Goal: Task Accomplishment & Management: Use online tool/utility

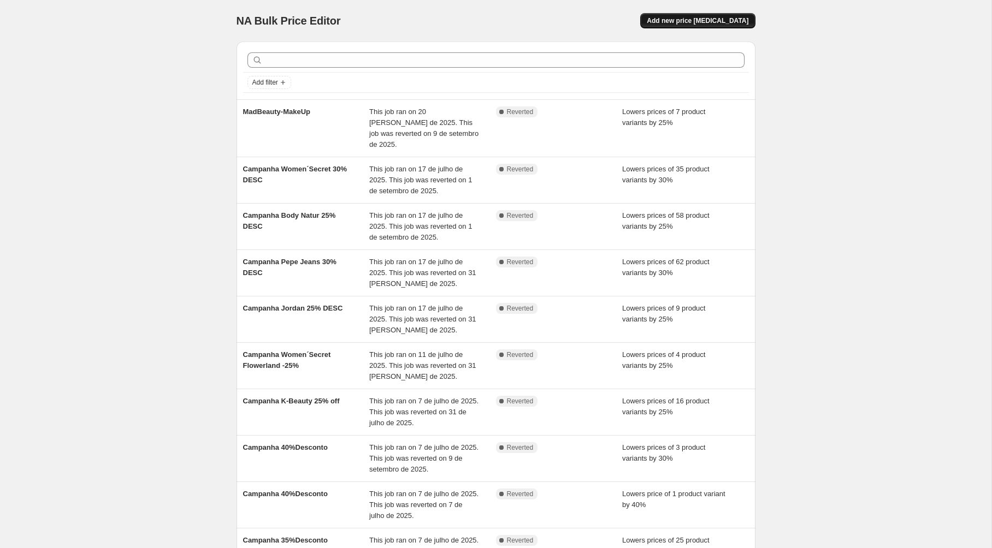
click at [707, 23] on span "Add new price [MEDICAL_DATA]" at bounding box center [698, 20] width 102 height 9
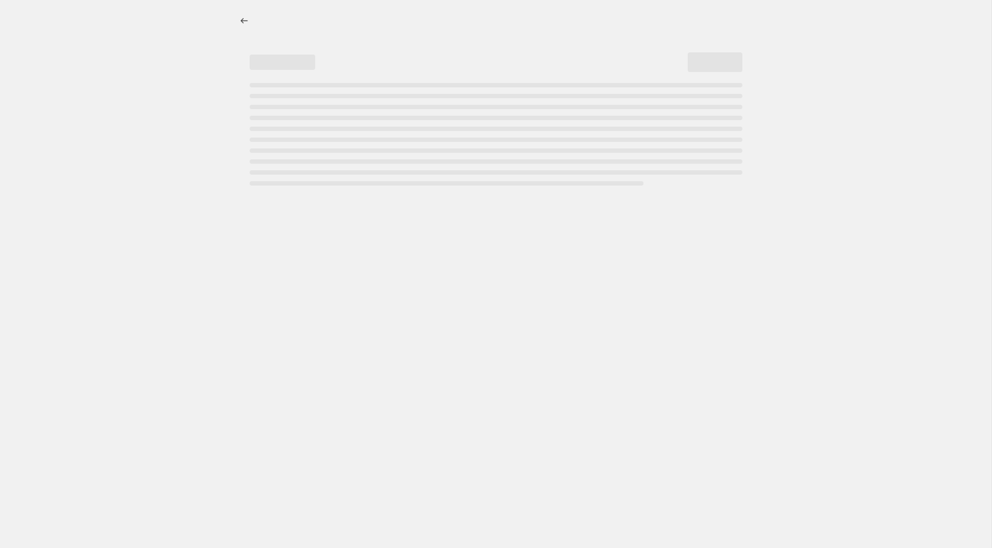
select select "percentage"
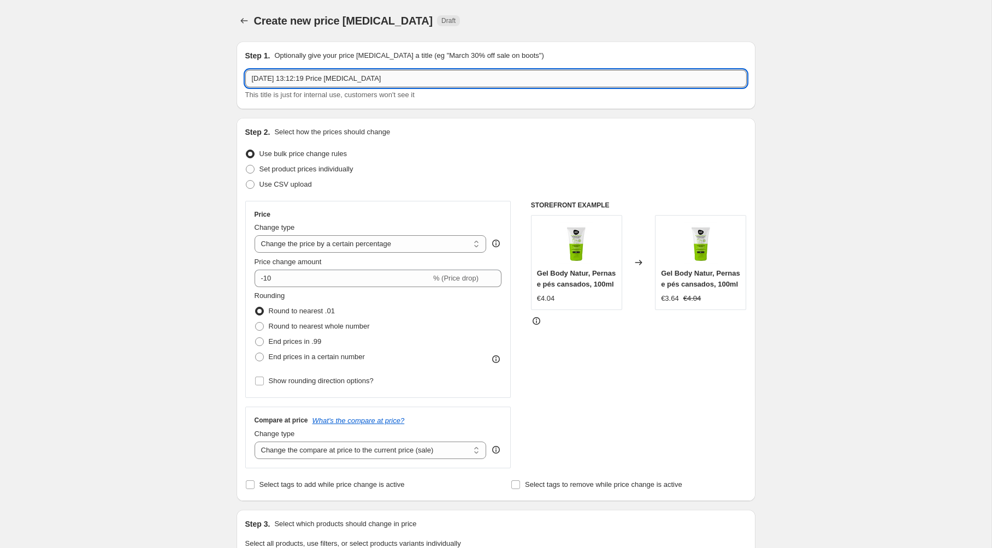
click at [391, 81] on input "[DATE] 13:12:19 Price [MEDICAL_DATA]" at bounding box center [495, 78] width 501 height 17
type input "Campanha Back to School 25% OFF"
click at [202, 175] on div "Create new price [MEDICAL_DATA]. This page is ready Create new price [MEDICAL_D…" at bounding box center [495, 547] width 991 height 1095
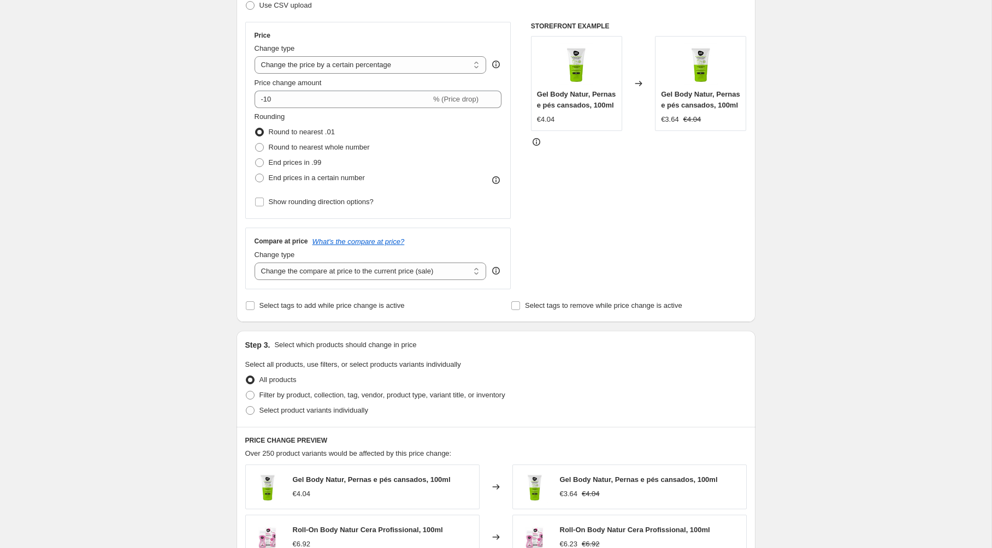
scroll to position [189, 0]
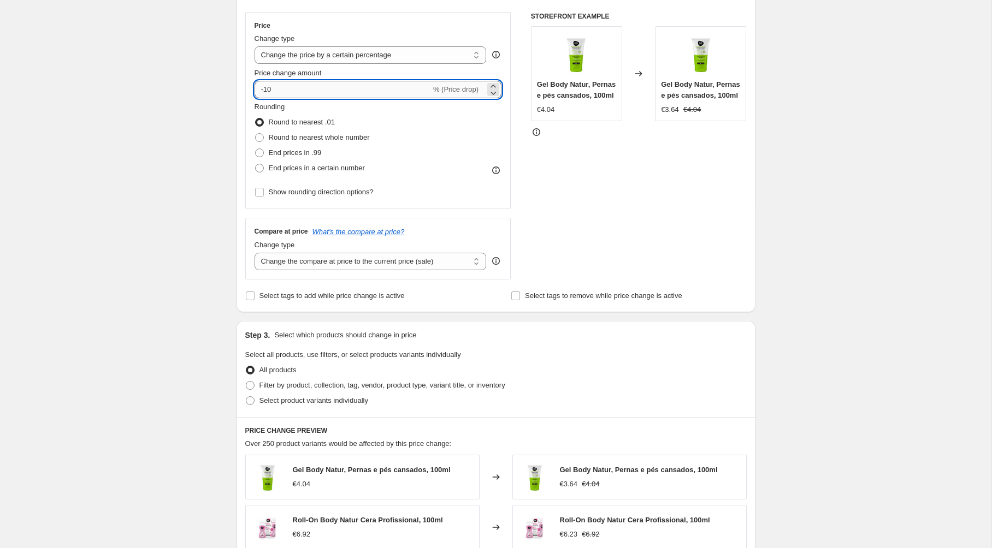
click at [280, 88] on input "-10" at bounding box center [343, 89] width 176 height 17
type input "-1"
type input "-25"
click at [151, 161] on div "Create new price [MEDICAL_DATA]. This page is ready Create new price [MEDICAL_D…" at bounding box center [495, 358] width 991 height 1095
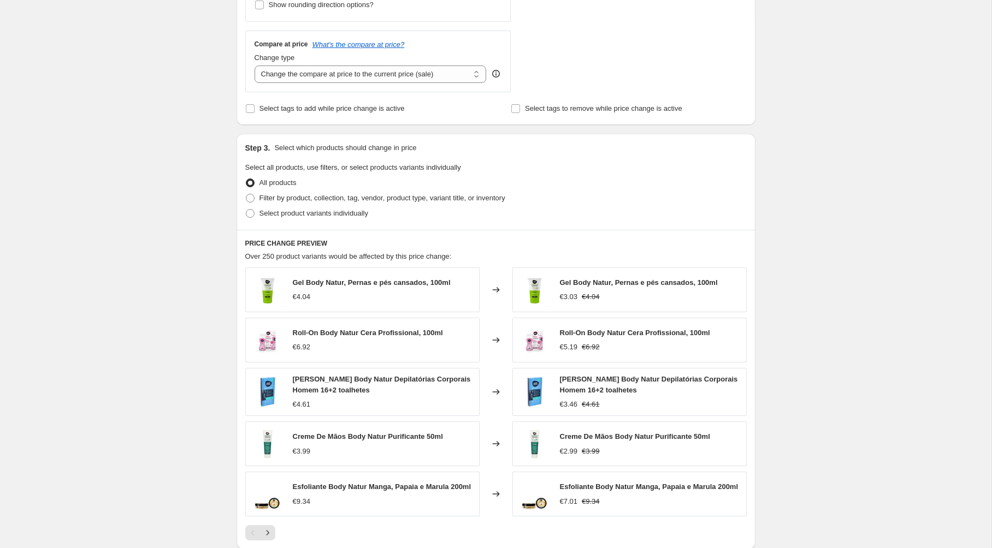
scroll to position [487, 0]
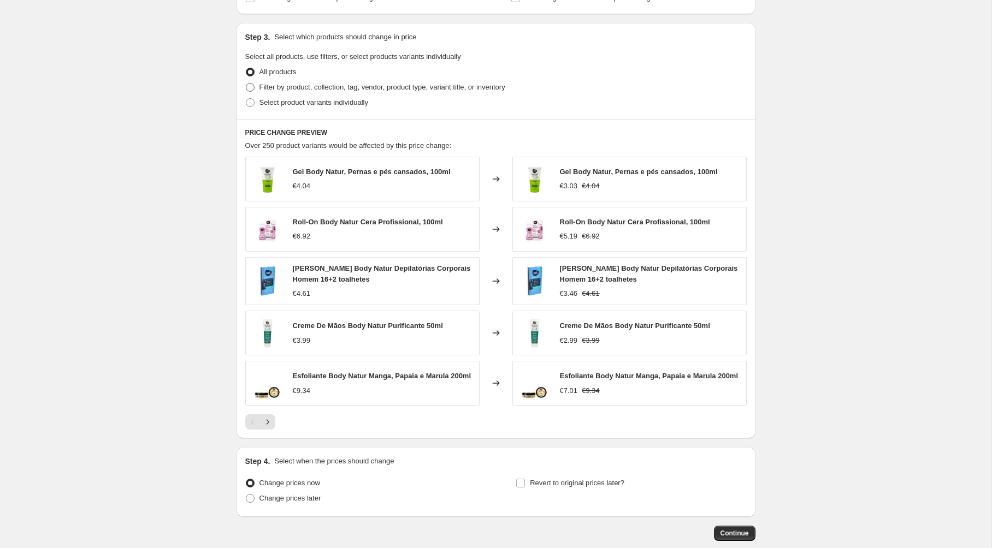
click at [253, 84] on span at bounding box center [250, 87] width 9 height 9
click at [246, 84] on input "Filter by product, collection, tag, vendor, product type, variant title, or inv…" at bounding box center [246, 83] width 1 height 1
radio input "true"
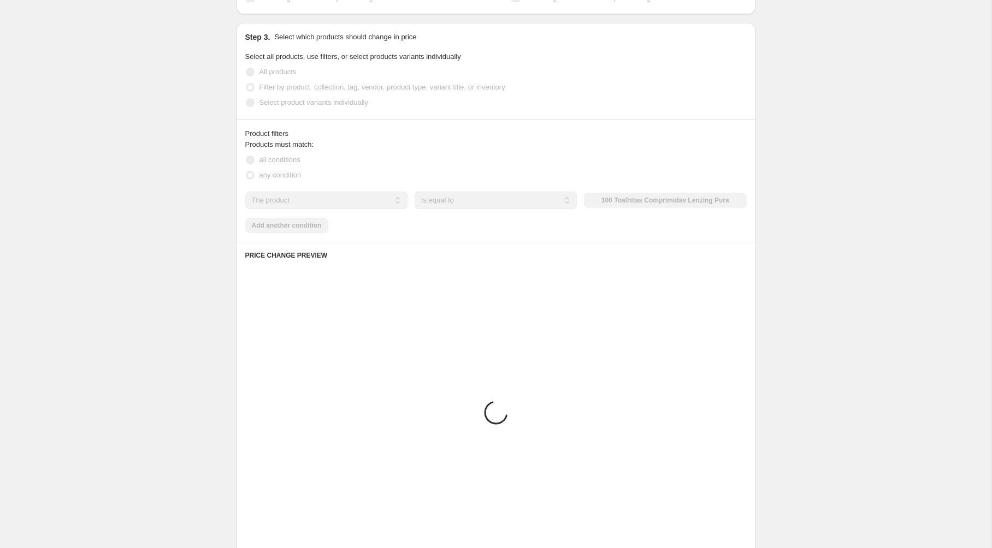
scroll to position [465, 0]
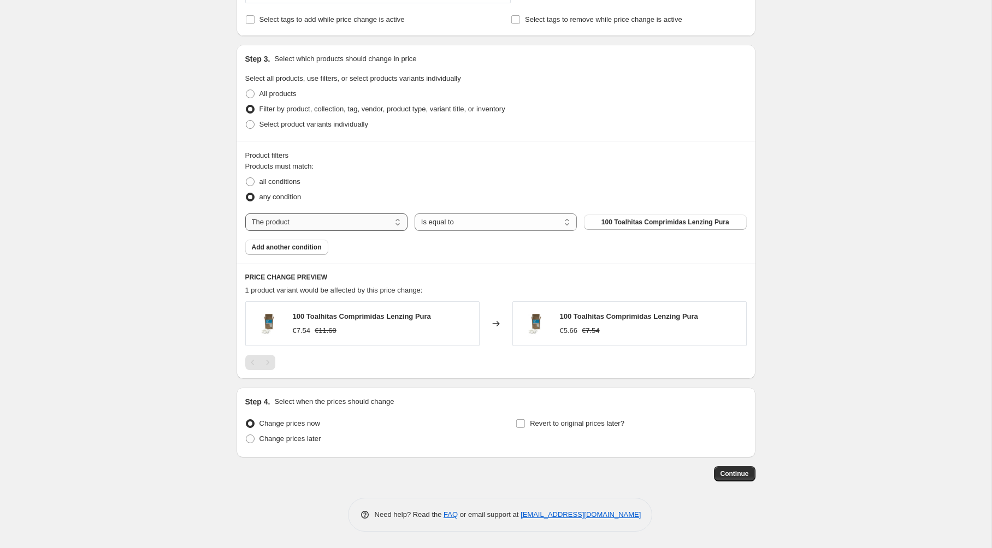
click at [321, 221] on select "The product The product's collection The product's tag The product's vendor The…" at bounding box center [326, 222] width 162 height 17
select select "collection"
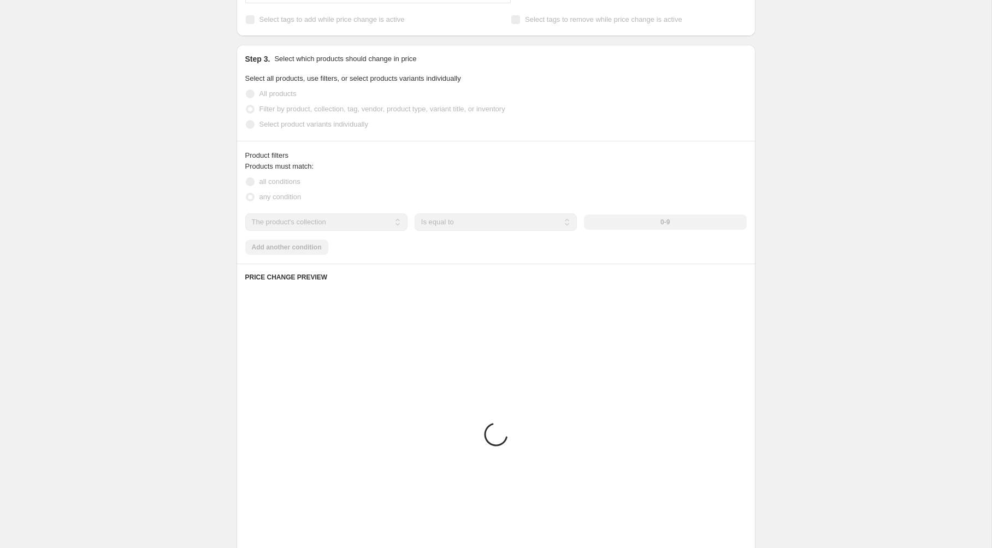
scroll to position [391, 0]
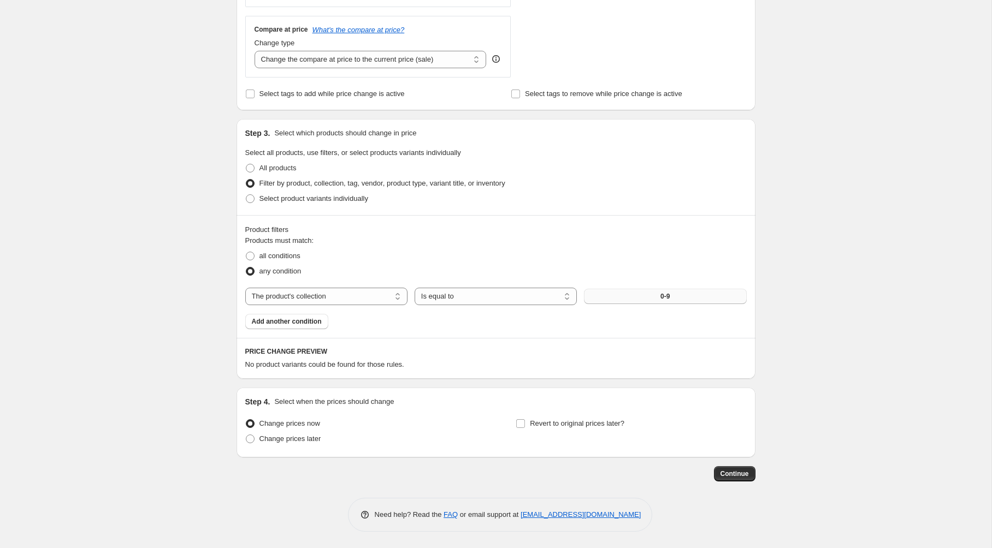
click at [654, 302] on button "0-9" at bounding box center [665, 296] width 162 height 15
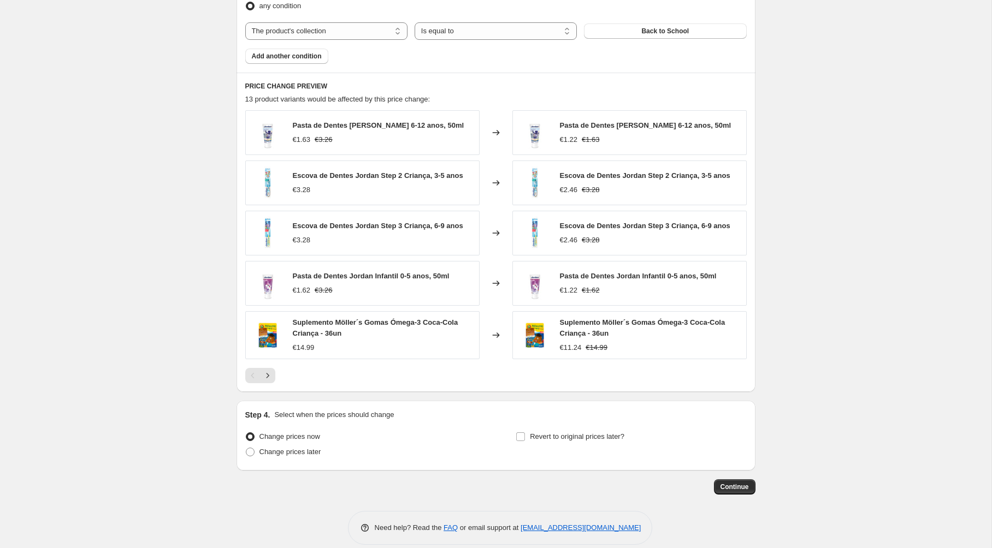
scroll to position [670, 0]
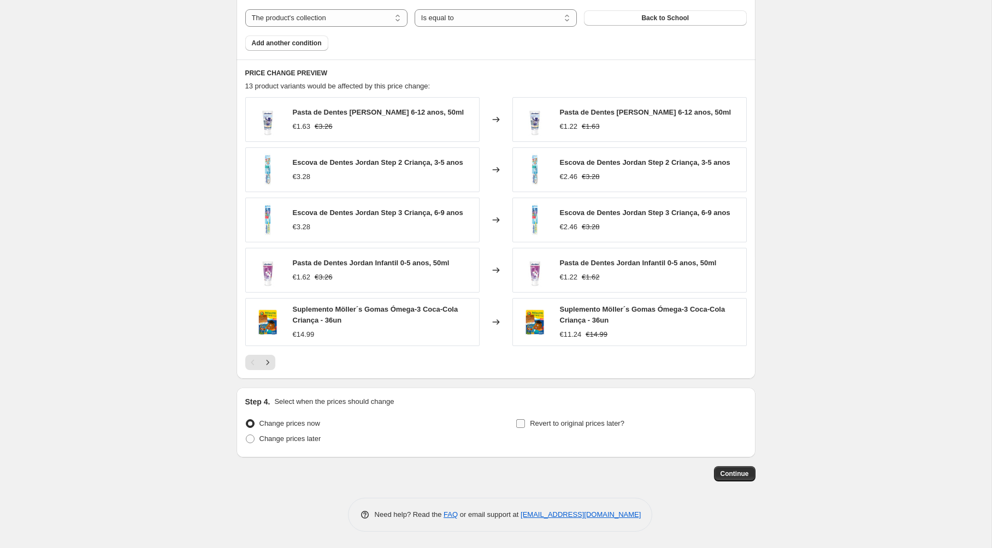
click at [519, 425] on input "Revert to original prices later?" at bounding box center [520, 423] width 9 height 9
checkbox input "true"
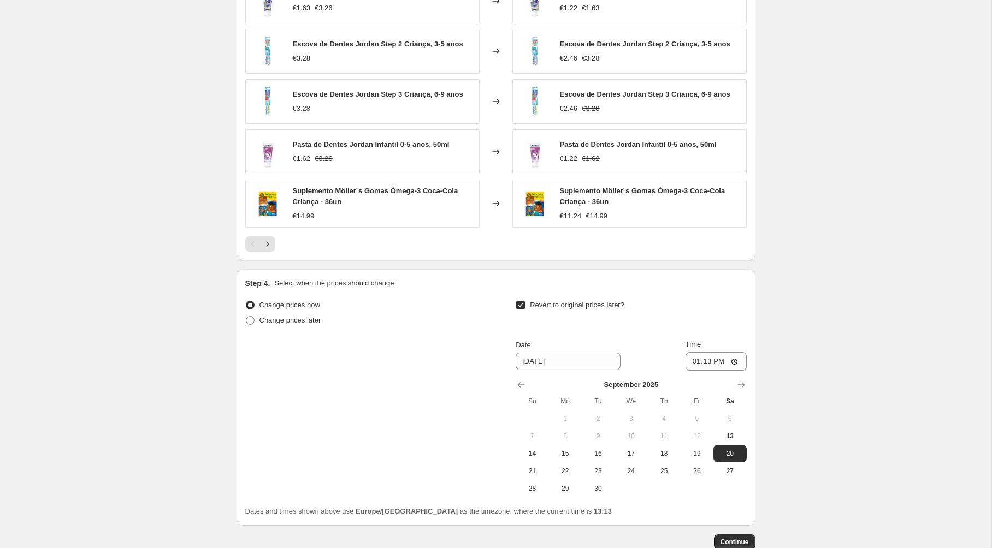
scroll to position [799, 0]
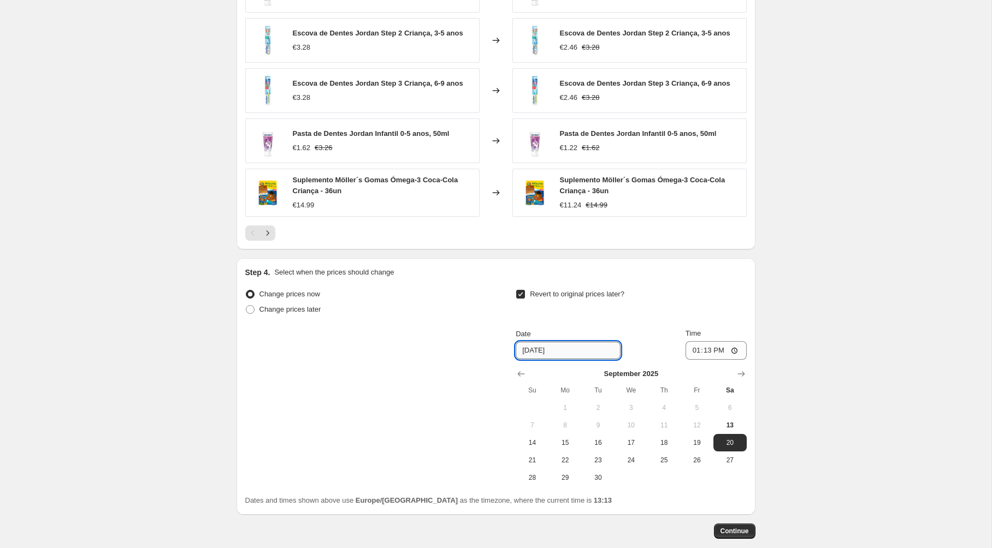
click at [551, 350] on input "[DATE]" at bounding box center [568, 350] width 105 height 17
click at [604, 476] on span "30" at bounding box center [598, 478] width 24 height 9
type input "[DATE]"
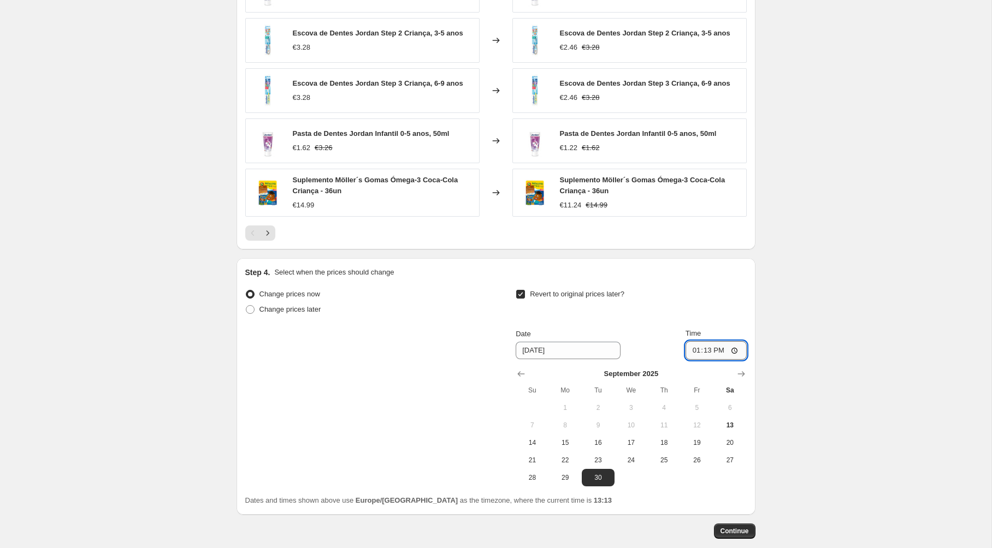
click at [707, 350] on input "13:13" at bounding box center [715, 350] width 61 height 19
type input "23:59"
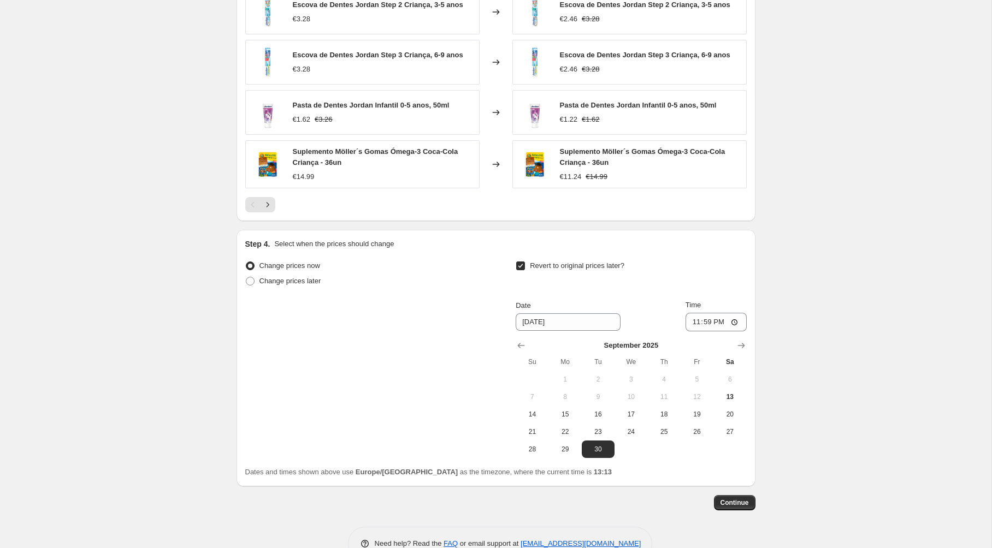
scroll to position [829, 0]
click at [735, 505] on span "Continue" at bounding box center [734, 502] width 28 height 9
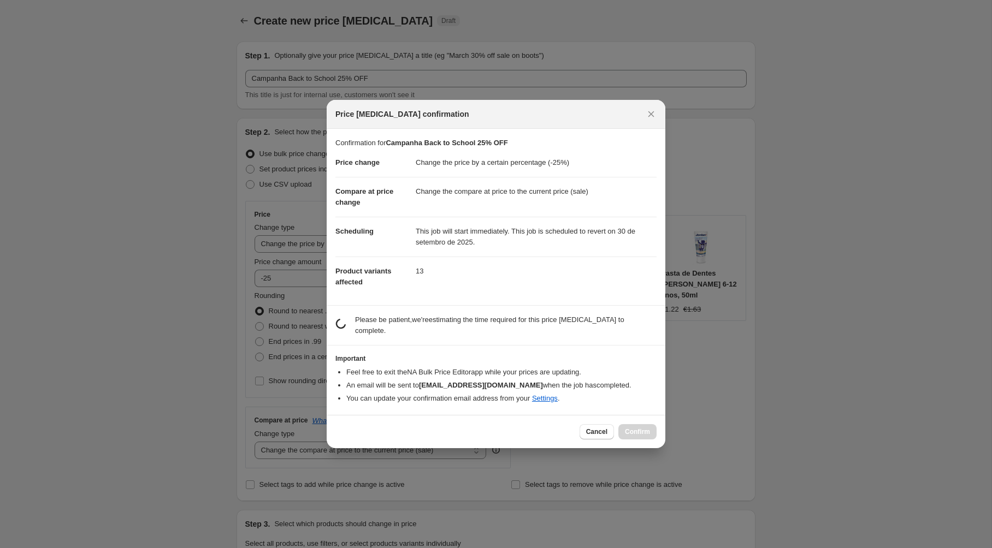
scroll to position [0, 0]
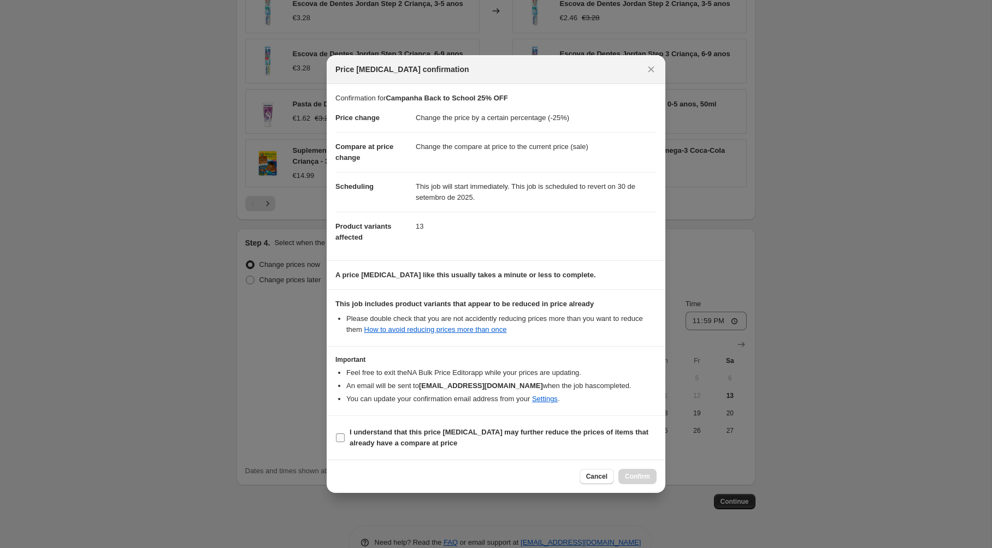
click at [342, 435] on input "I understand that this price [MEDICAL_DATA] may further reduce the prices of it…" at bounding box center [340, 438] width 9 height 9
checkbox input "true"
click at [635, 474] on span "Confirm" at bounding box center [637, 476] width 25 height 9
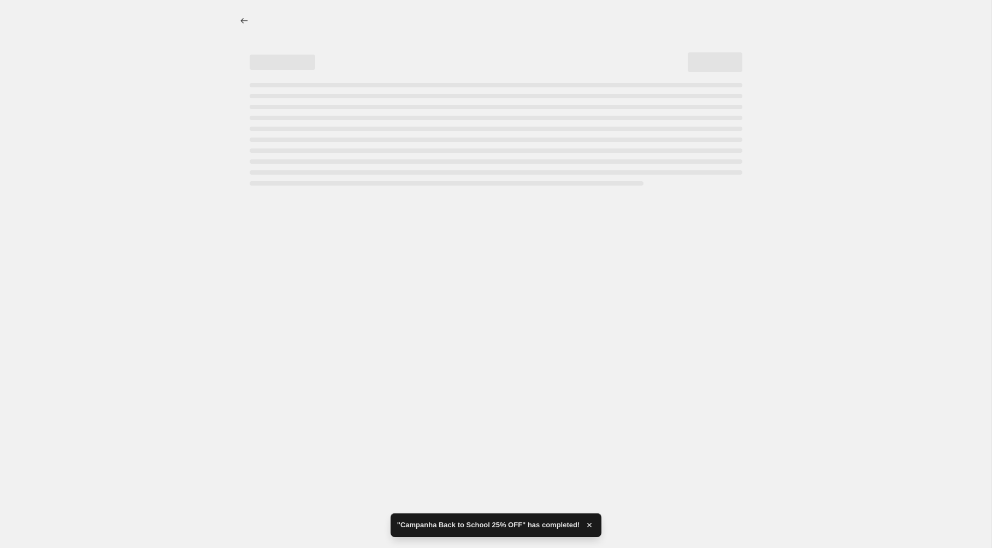
select select "percentage"
select select "collection"
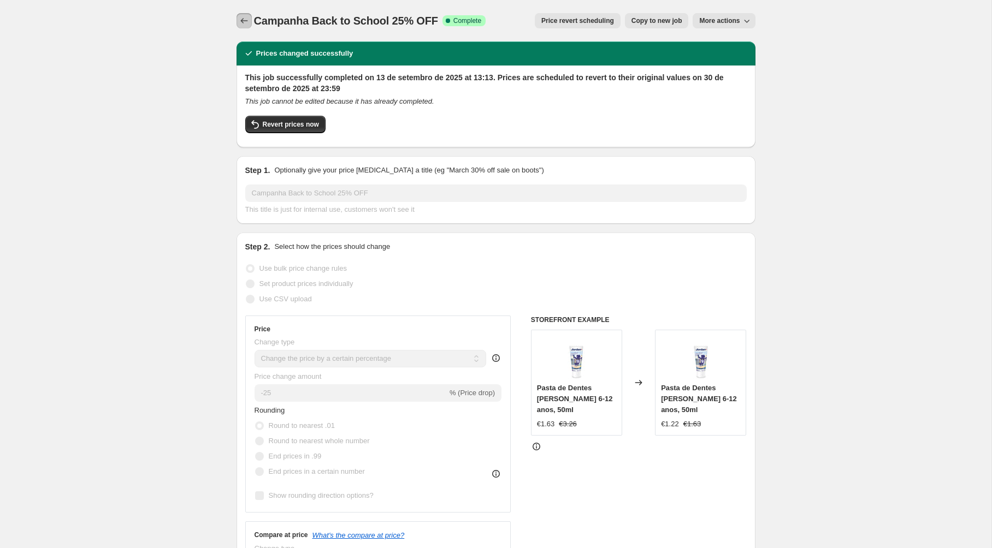
click at [243, 20] on icon "Price change jobs" at bounding box center [244, 20] width 11 height 11
